Goal: Transaction & Acquisition: Subscribe to service/newsletter

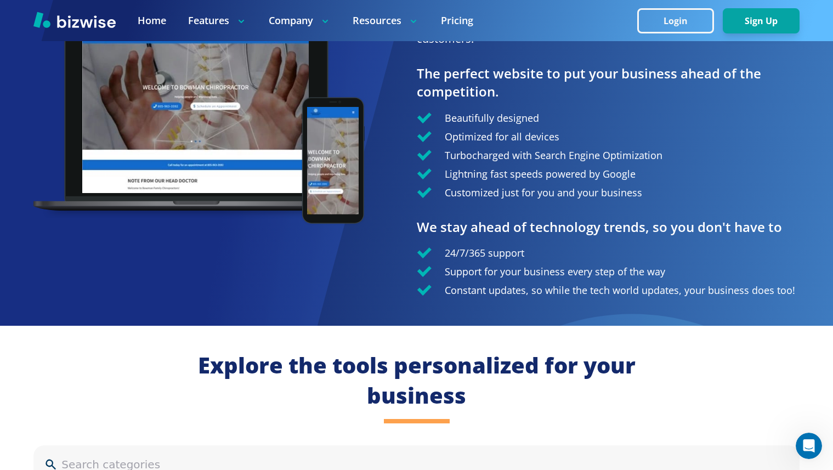
scroll to position [832, 0]
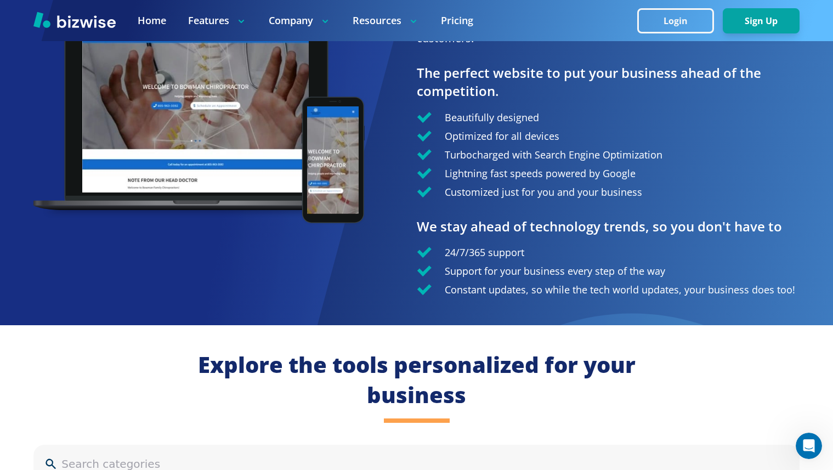
click at [404, 117] on div at bounding box center [224, 121] width 383 height 194
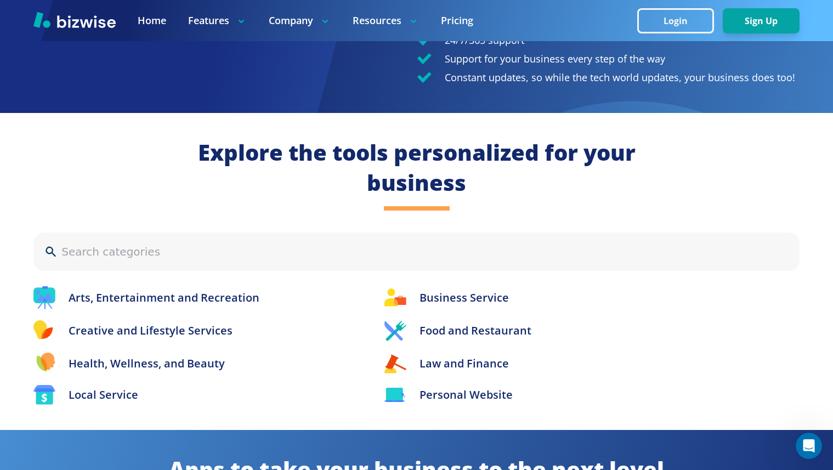
click at [404, 117] on div "Explore the tools personalized for your business Arts, Entertainment and Recrea…" at bounding box center [416, 271] width 833 height 317
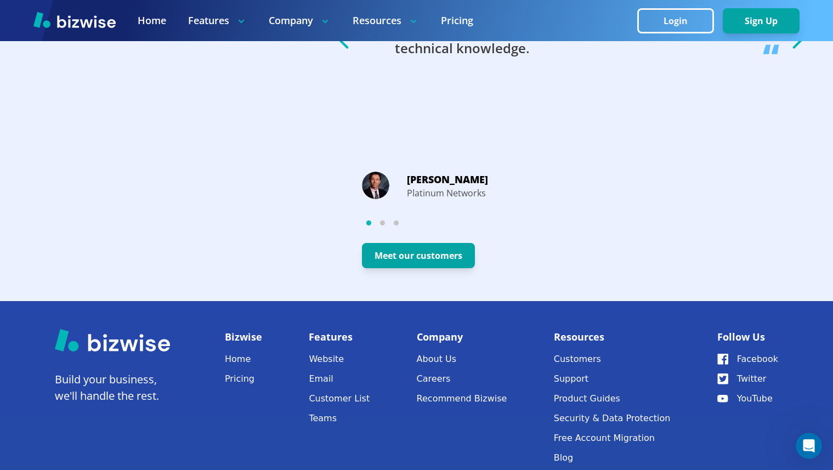
scroll to position [2065, 0]
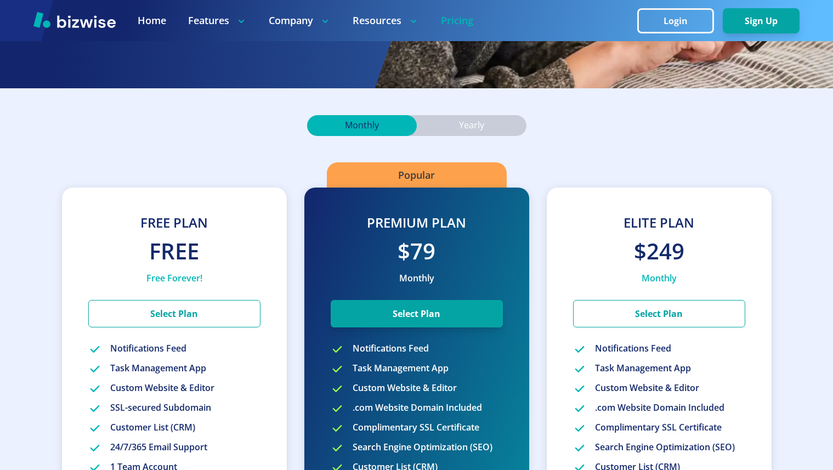
scroll to position [275, 0]
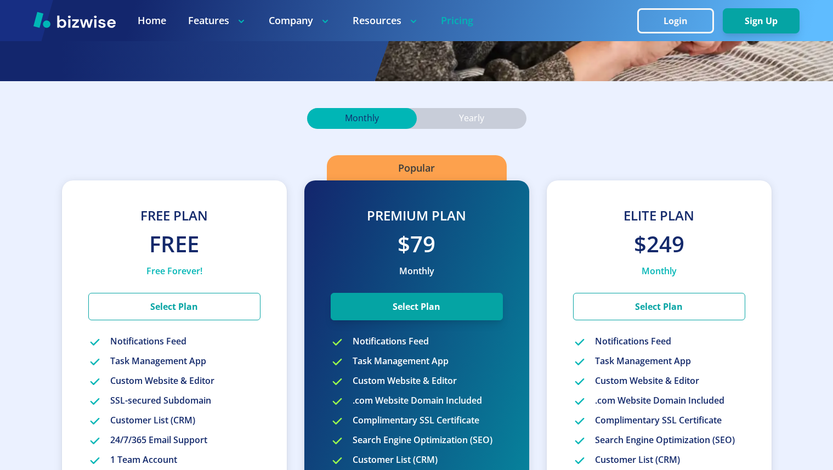
click at [293, 158] on div "Free Plan Free Free Forever! Select Plan Notifications Feed Task Management App…" at bounding box center [416, 406] width 833 height 555
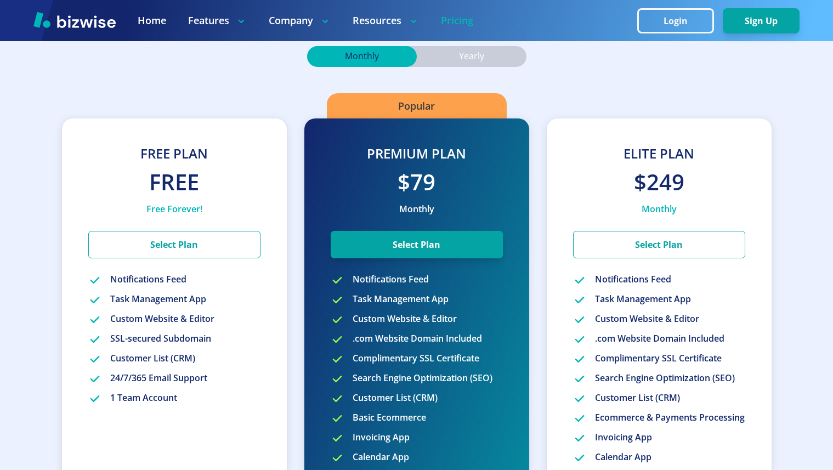
scroll to position [396, 0]
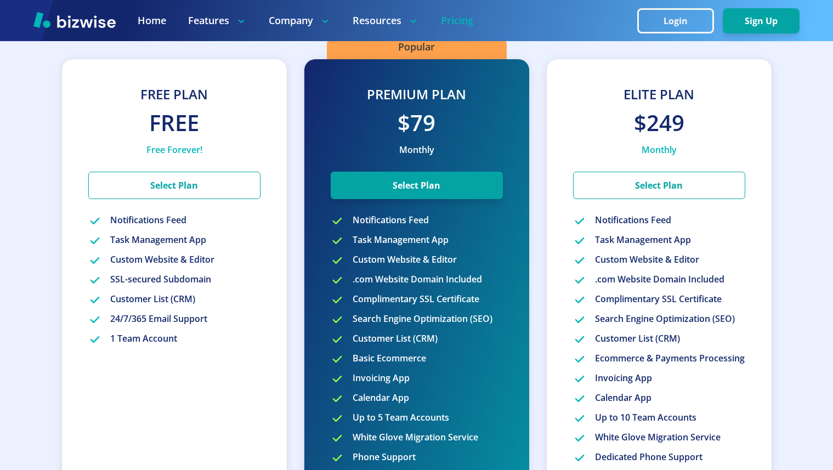
click at [294, 160] on div "Free Plan Free Free Forever! Select Plan Notifications Feed Task Management App…" at bounding box center [416, 285] width 833 height 555
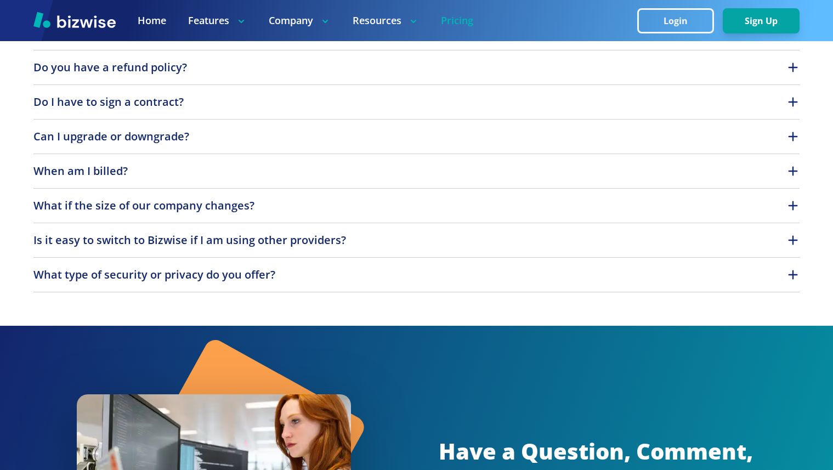
scroll to position [1028, 0]
